Goal: Information Seeking & Learning: Find specific fact

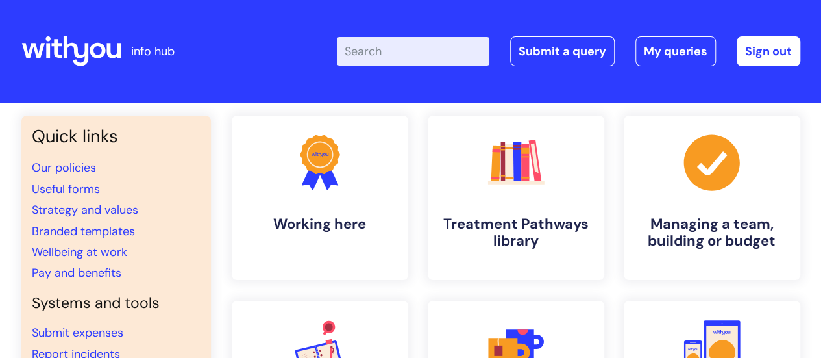
click at [389, 54] on input "Enter your search term here..." at bounding box center [413, 51] width 153 height 29
type input "performance"
click button "Search" at bounding box center [0, 0] width 0 height 0
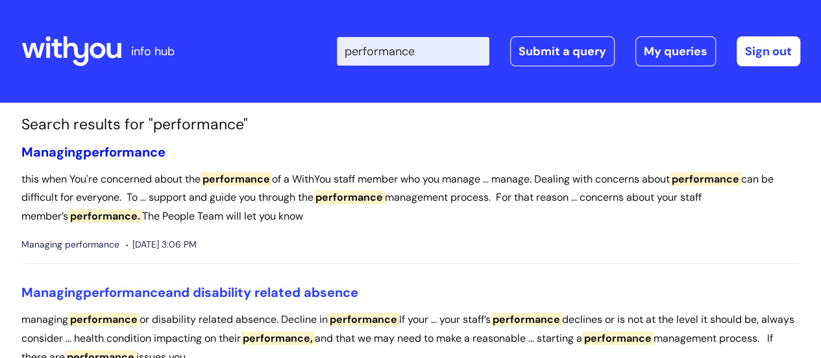
click at [152, 153] on span "performance" at bounding box center [124, 151] width 82 height 17
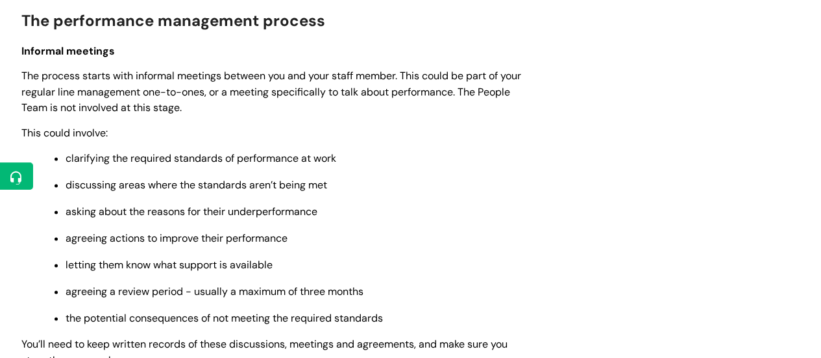
scroll to position [806, 0]
